Goal: Navigation & Orientation: Find specific page/section

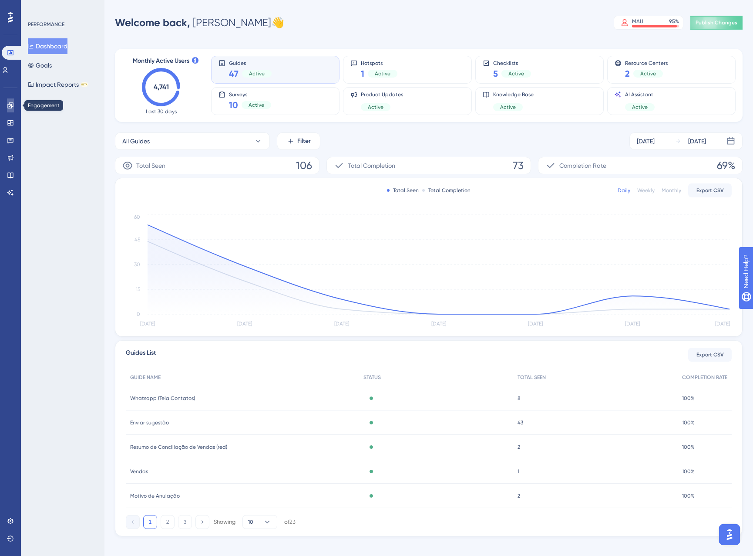
click at [7, 103] on icon at bounding box center [10, 105] width 7 height 7
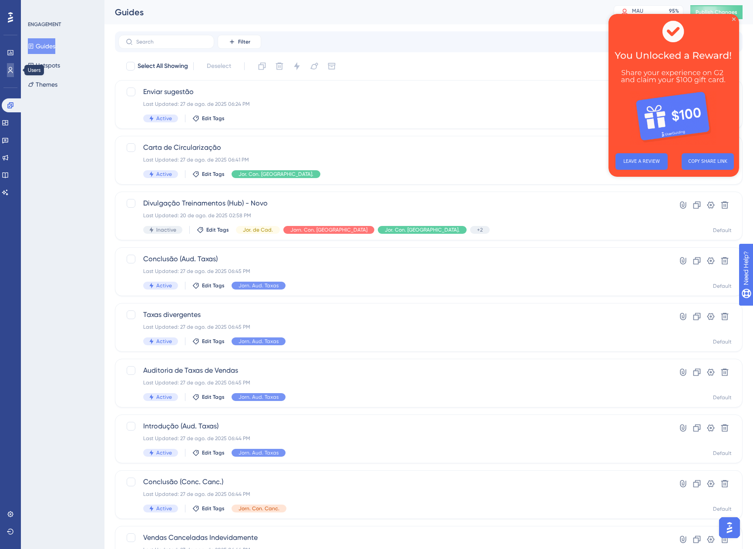
click at [7, 68] on link at bounding box center [10, 70] width 7 height 14
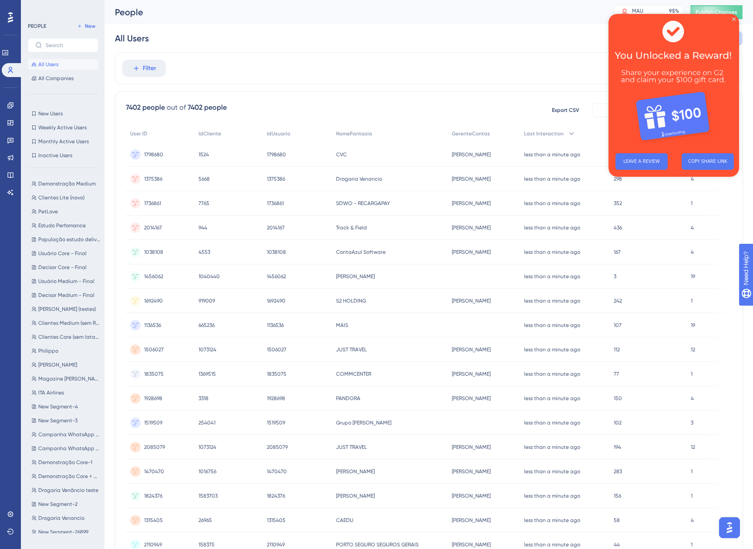
click at [734, 17] on img at bounding box center [674, 80] width 131 height 132
drag, startPoint x: 735, startPoint y: 18, endPoint x: 1341, endPoint y: 32, distance: 606.8
click at [735, 18] on icon "Close Preview" at bounding box center [733, 18] width 3 height 3
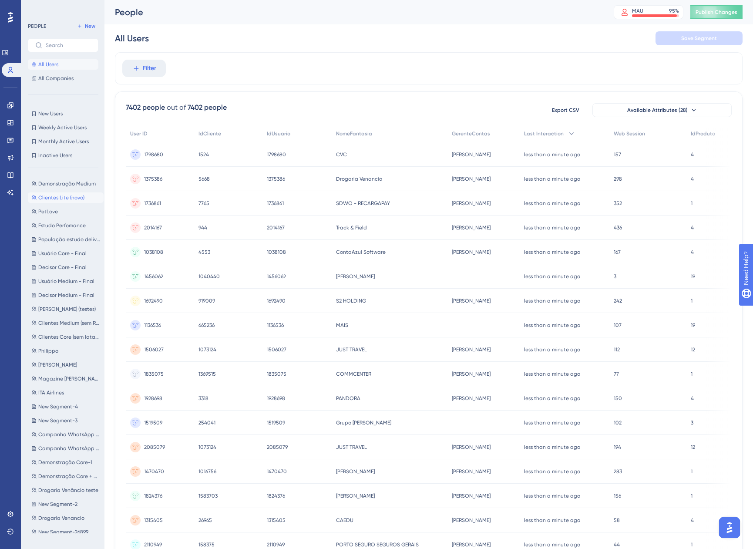
click at [58, 196] on span "Clientes Lite (novo)" at bounding box center [61, 197] width 46 height 7
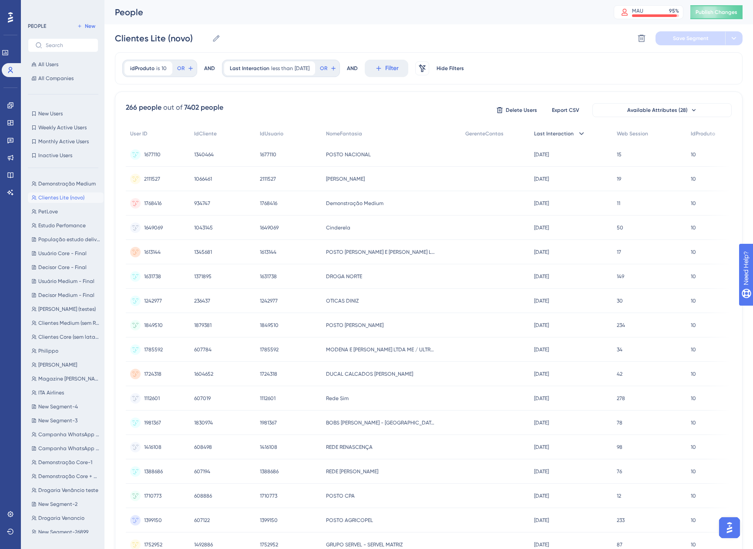
click at [552, 139] on div "Last Interaction" at bounding box center [571, 134] width 82 height 18
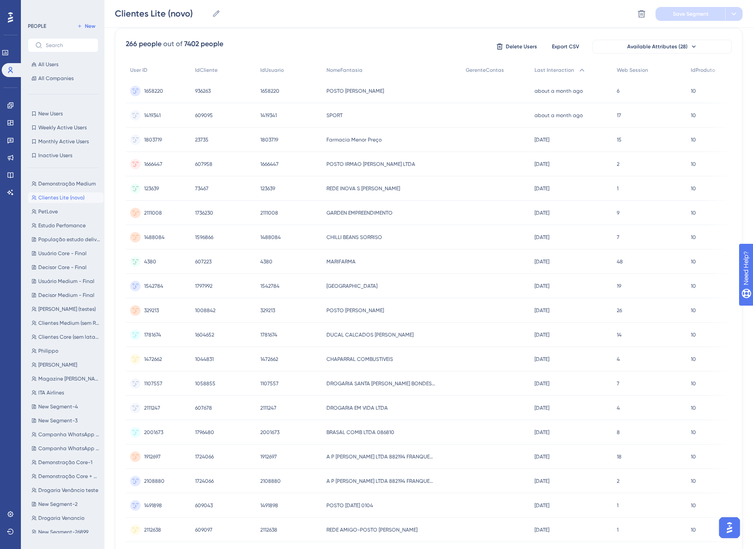
scroll to position [24, 0]
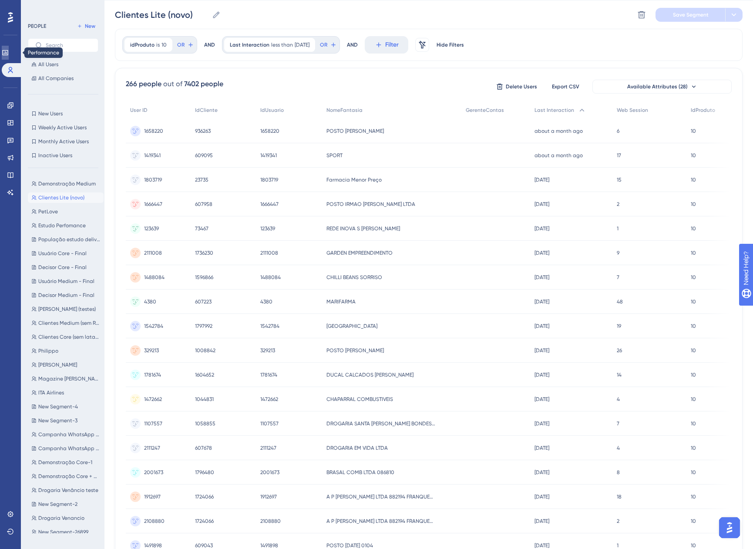
click at [5, 53] on link at bounding box center [5, 53] width 7 height 14
